Goal: Navigation & Orientation: Find specific page/section

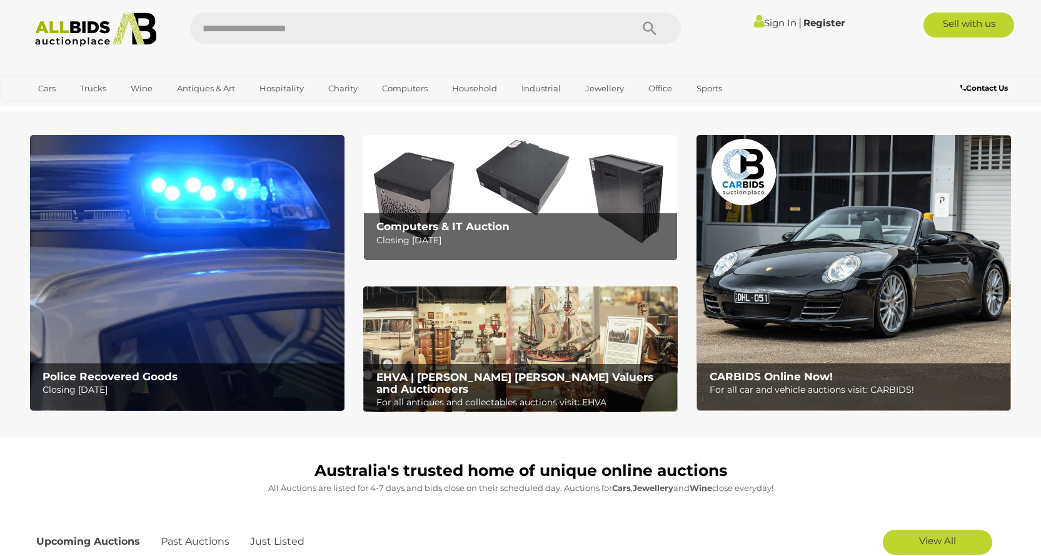
click at [608, 190] on img at bounding box center [520, 198] width 314 height 126
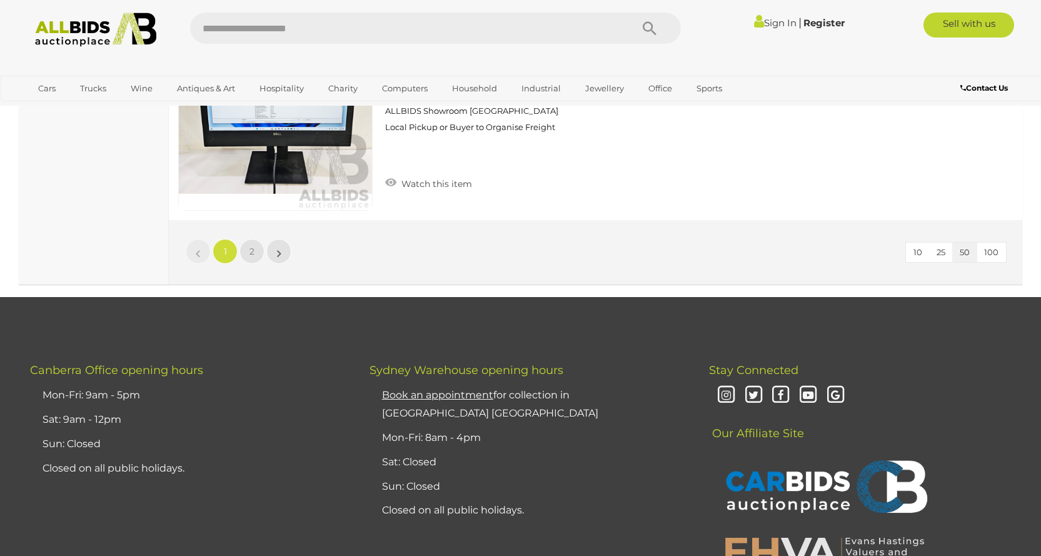
scroll to position [10776, 0]
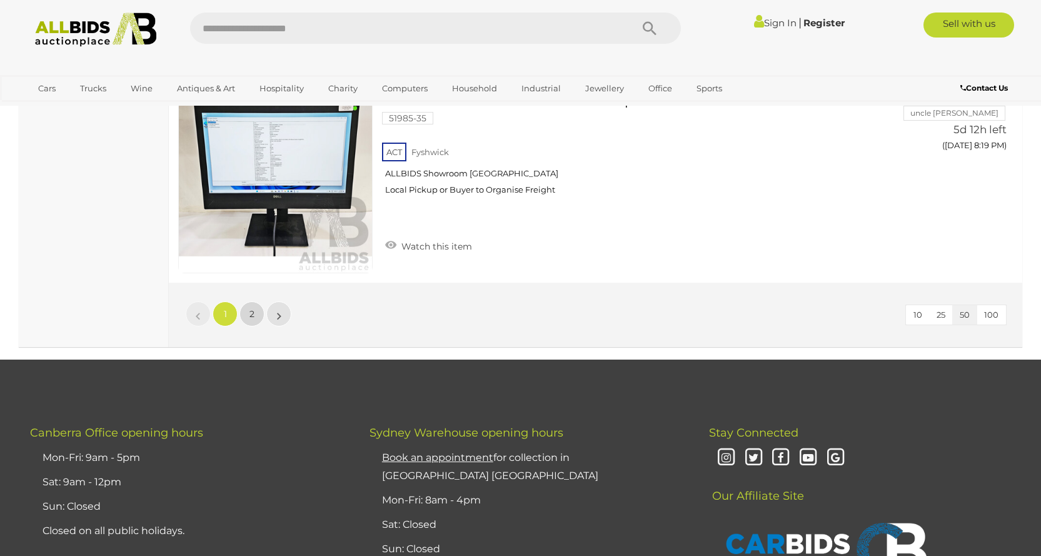
click at [259, 326] on li "2" at bounding box center [252, 313] width 24 height 25
click at [259, 323] on link "2" at bounding box center [251, 313] width 25 height 25
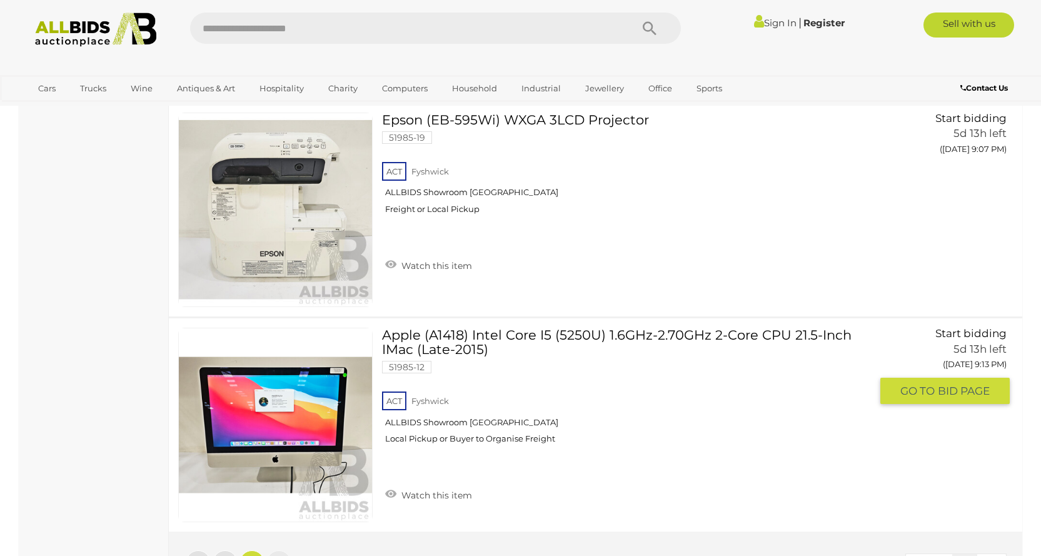
scroll to position [5675, 0]
